Goal: Task Accomplishment & Management: Use online tool/utility

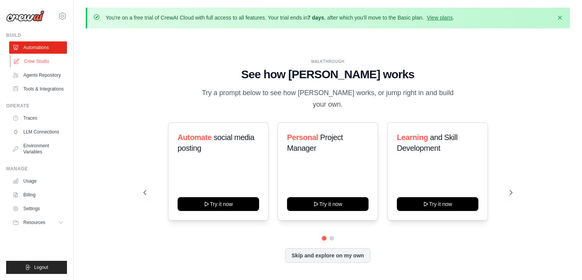
click at [29, 64] on link "Crew Studio" at bounding box center [39, 61] width 58 height 12
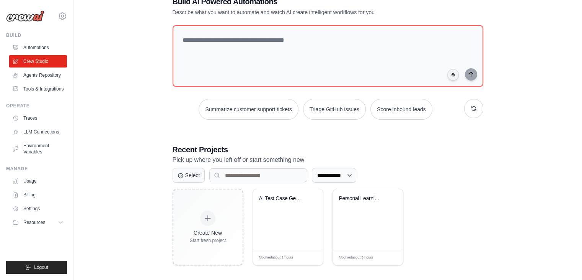
scroll to position [56, 0]
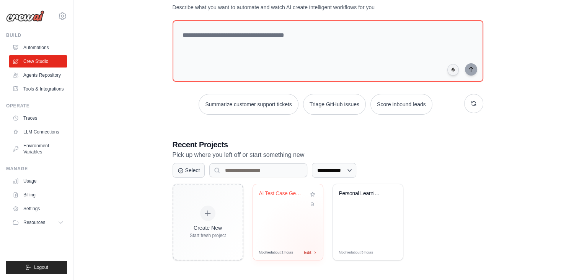
click at [311, 250] on div "Edit" at bounding box center [310, 252] width 13 height 7
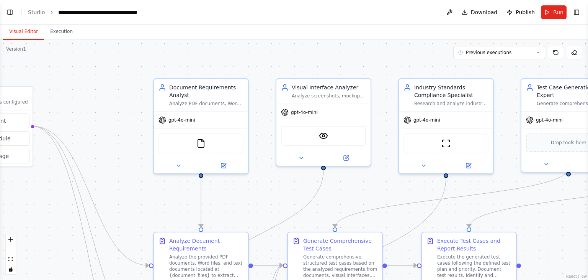
scroll to position [3465, 0]
click at [247, 69] on div ".deletable-edge-delete-btn { width: 20px; height: 20px; border: 0px solid #ffff…" at bounding box center [294, 160] width 588 height 240
click at [476, 11] on span "Download" at bounding box center [484, 12] width 27 height 8
